Goal: Check status

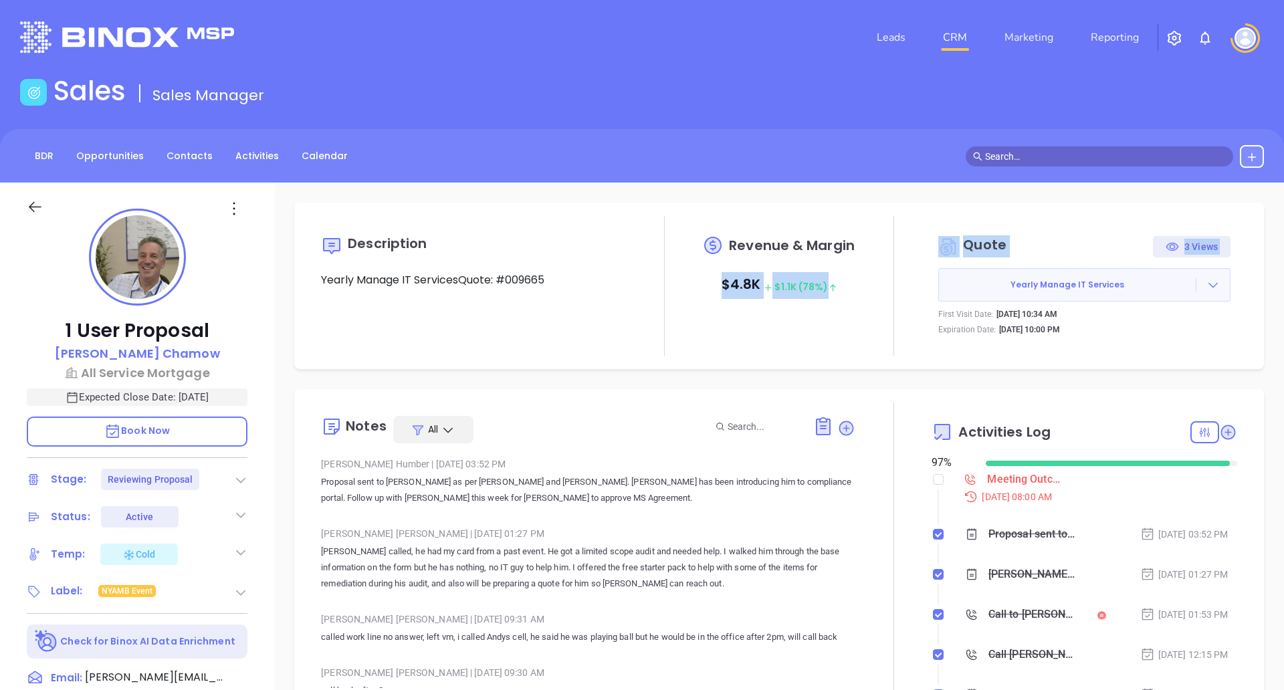
drag, startPoint x: 706, startPoint y: 282, endPoint x: 924, endPoint y: 294, distance: 218.4
click at [924, 294] on div "Description Yearly Manage IT ServicesQuote: #009665 Revenue & Margin $ 4.8K $ 1…" at bounding box center [779, 286] width 943 height 140
click at [855, 302] on div at bounding box center [893, 286] width 76 height 140
click at [44, 203] on div at bounding box center [49, 214] width 60 height 30
click at [35, 203] on icon at bounding box center [35, 207] width 17 height 17
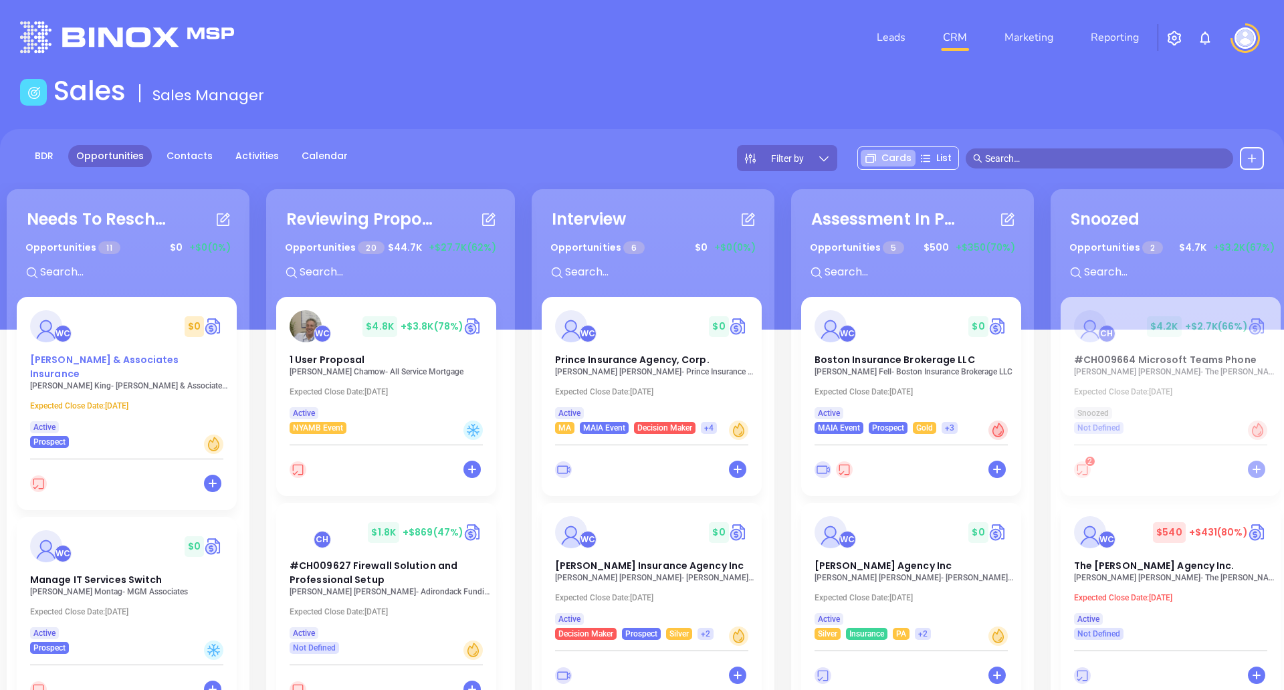
click at [142, 341] on div "WC $ 0" at bounding box center [126, 326] width 209 height 32
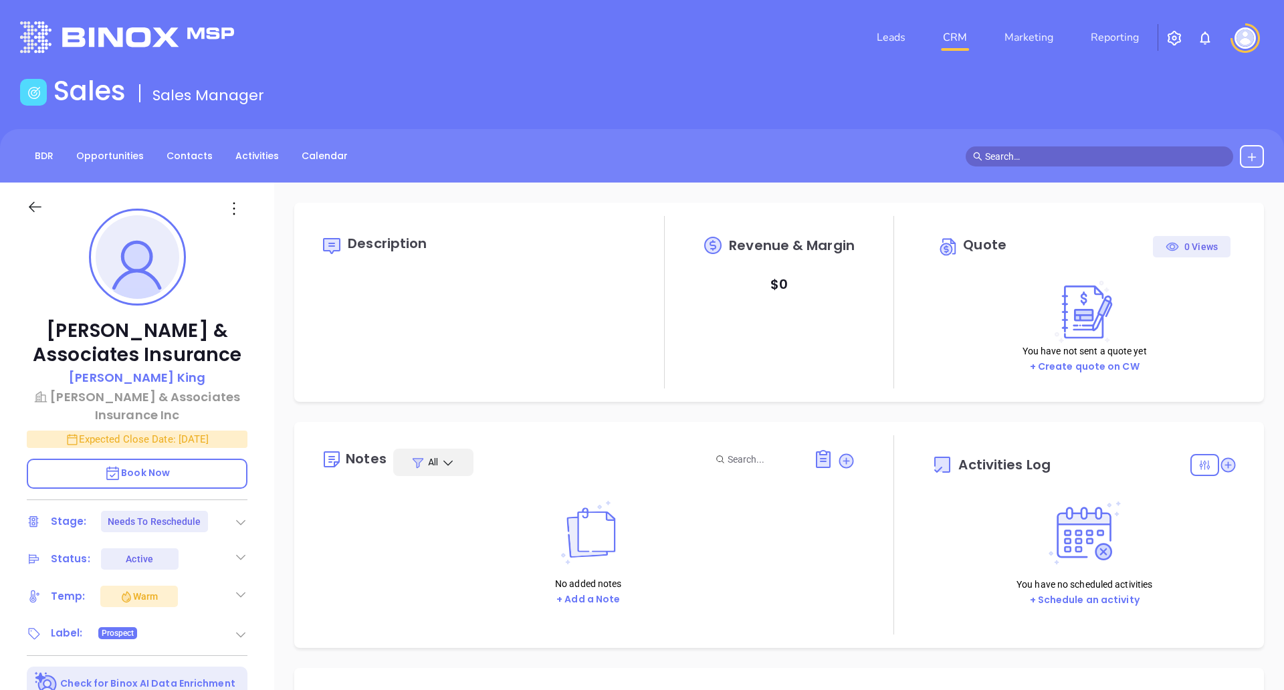
type input "[DATE]"
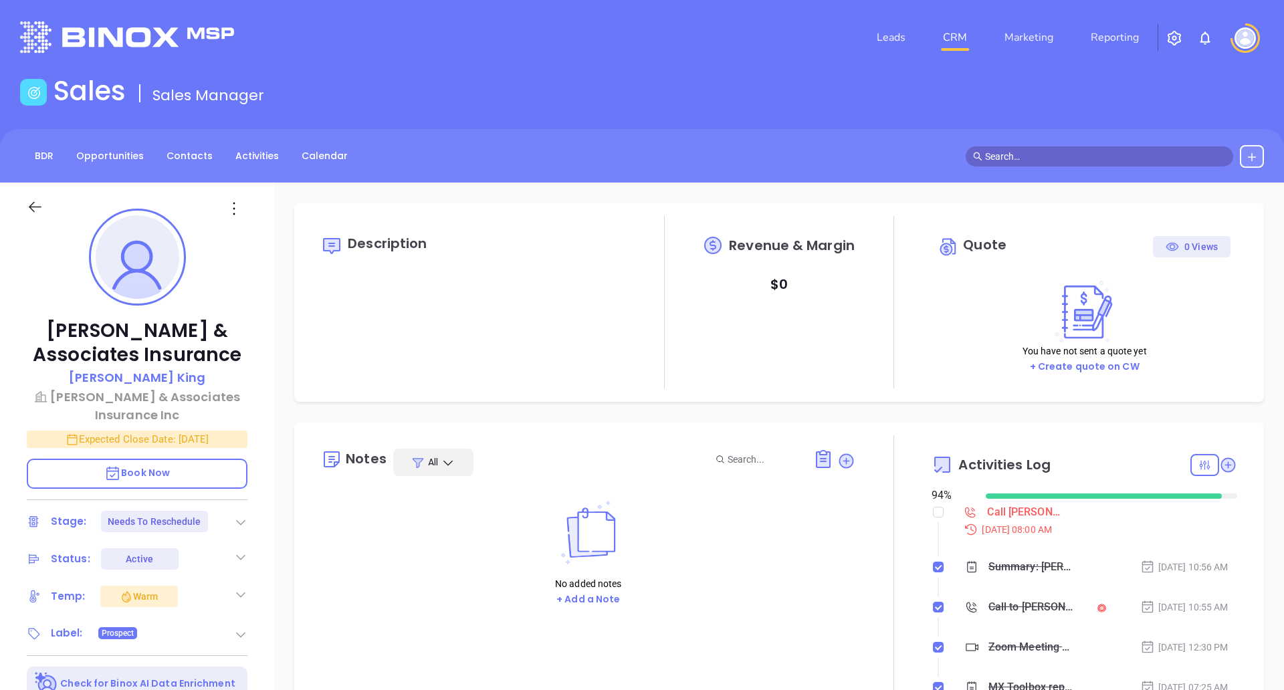
scroll to position [311, 0]
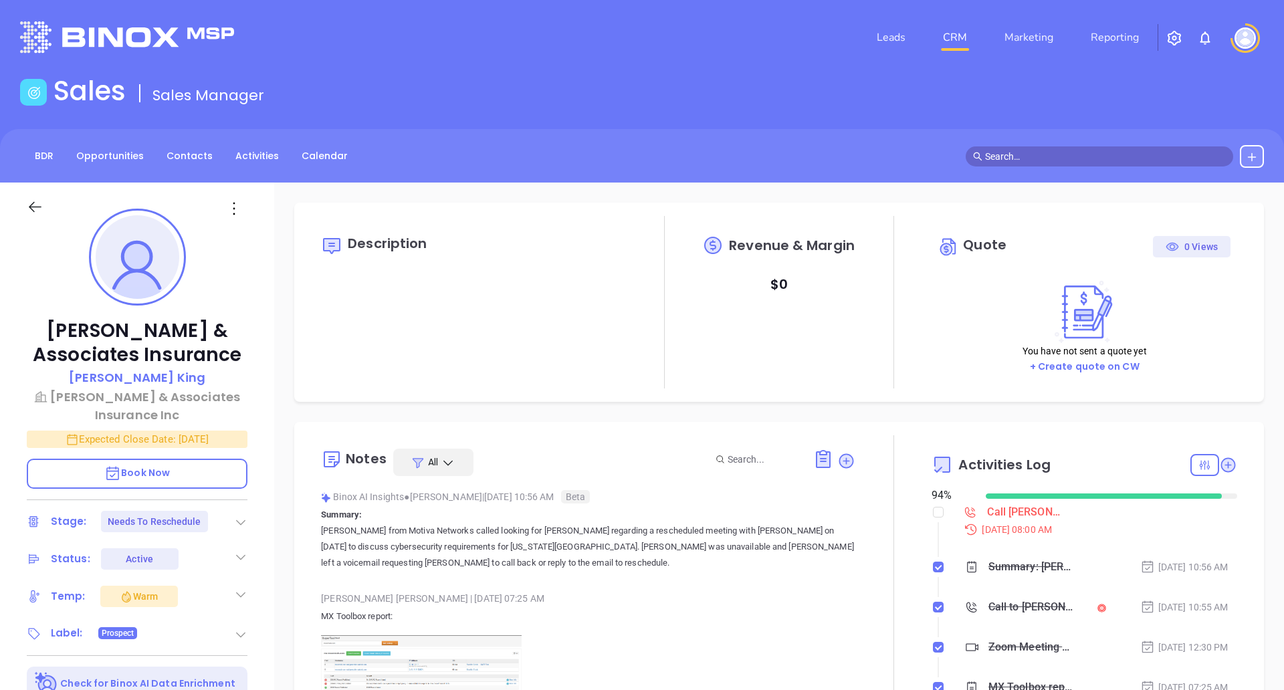
type input "[PERSON_NAME]"
